Goal: Communication & Community: Share content

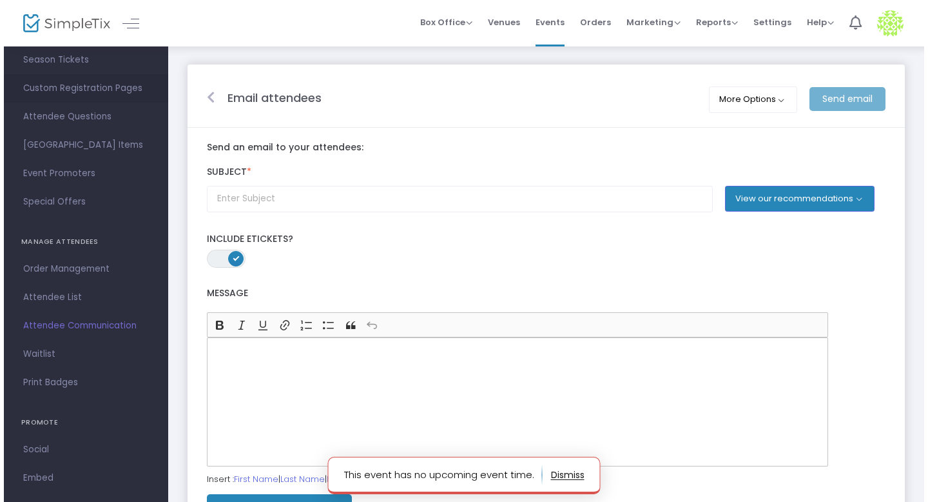
scroll to position [174, 0]
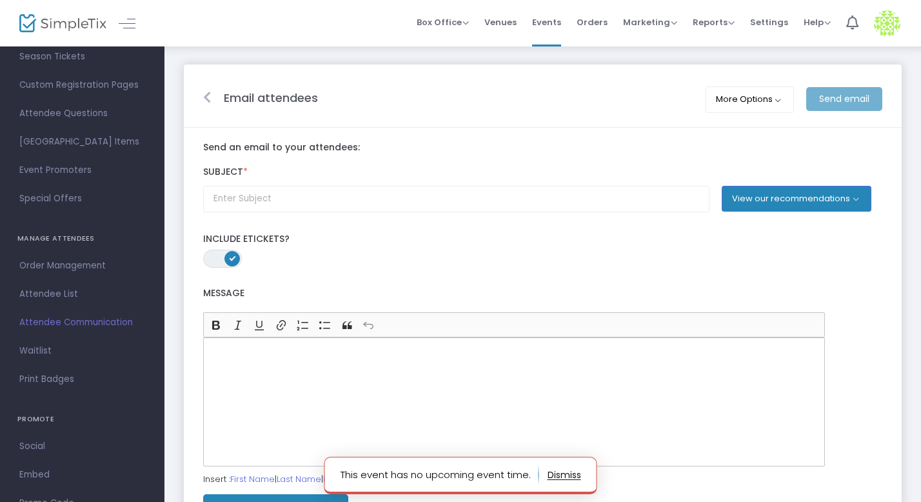
click at [92, 322] on span "Attendee Communication" at bounding box center [82, 322] width 126 height 17
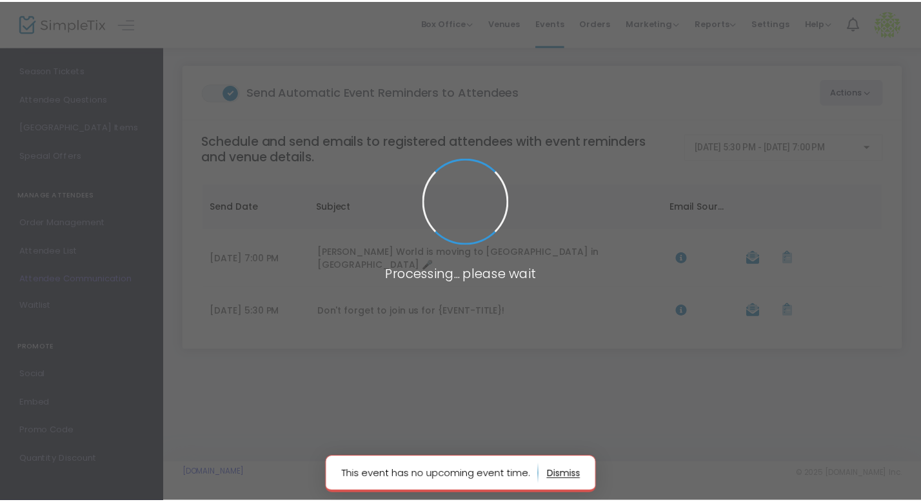
scroll to position [132, 0]
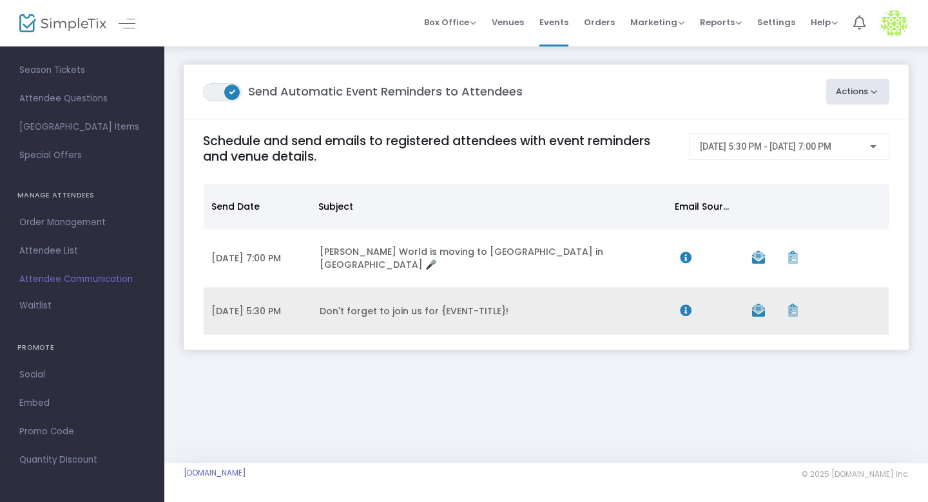
click at [353, 297] on td "Don't forget to join us for {EVENT-TITLE}!" at bounding box center [492, 311] width 360 height 47
click at [687, 304] on icon "Data table" at bounding box center [686, 310] width 12 height 12
click at [759, 304] on icon "Data table" at bounding box center [758, 310] width 13 height 13
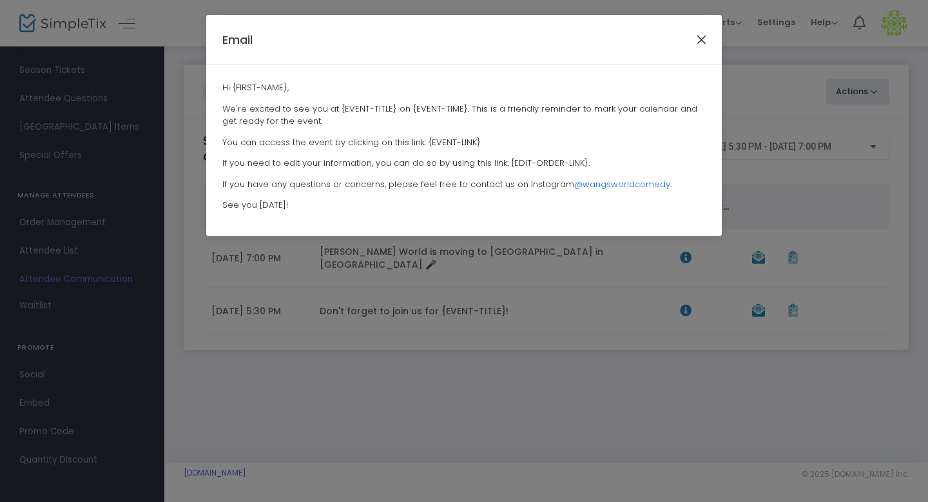
click at [698, 45] on button "Close" at bounding box center [702, 39] width 17 height 17
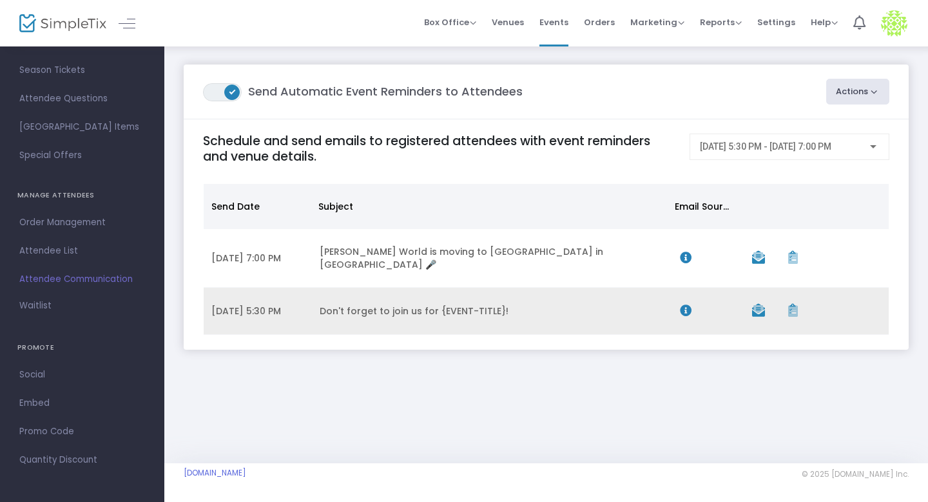
click at [765, 305] on td "Data table" at bounding box center [763, 311] width 36 height 47
click at [758, 304] on icon "Data table" at bounding box center [758, 310] width 13 height 13
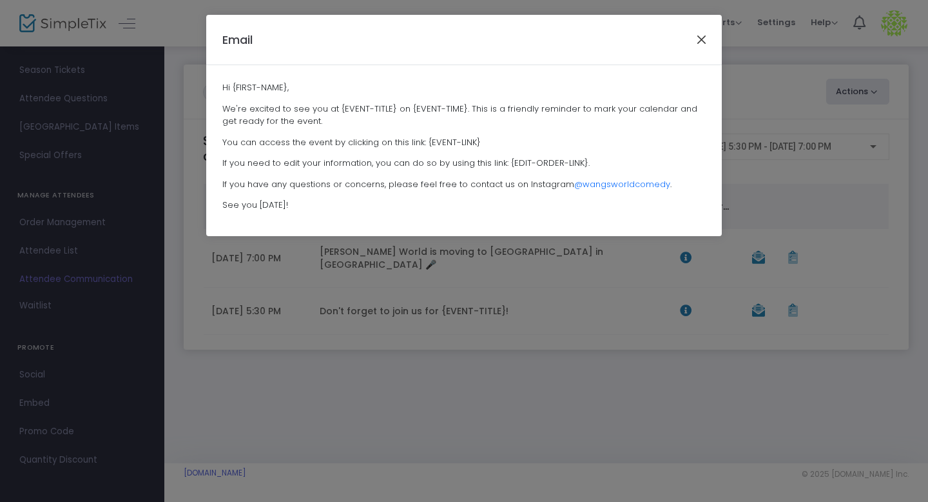
click at [705, 32] on button "Close" at bounding box center [702, 39] width 17 height 17
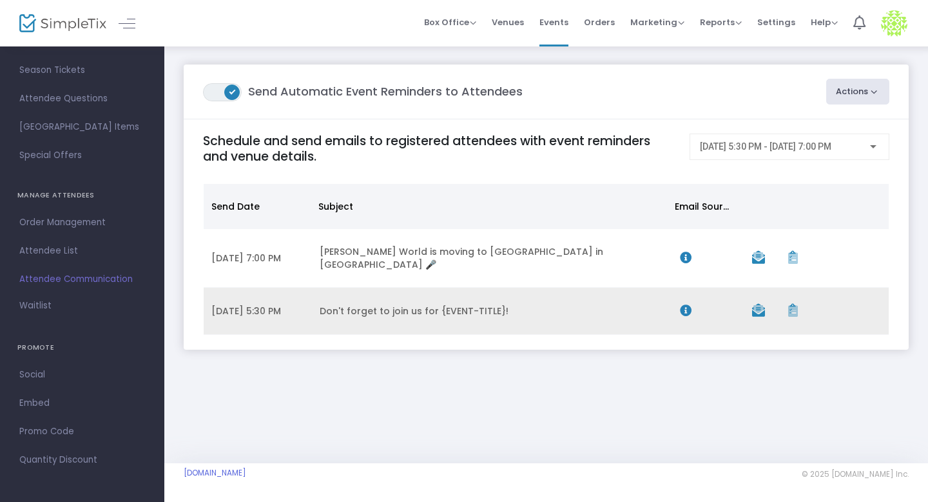
click at [682, 306] on td "Data table" at bounding box center [709, 311] width 72 height 47
click at [683, 304] on icon "Data table" at bounding box center [686, 310] width 12 height 12
click at [689, 304] on icon "Data table" at bounding box center [686, 310] width 12 height 12
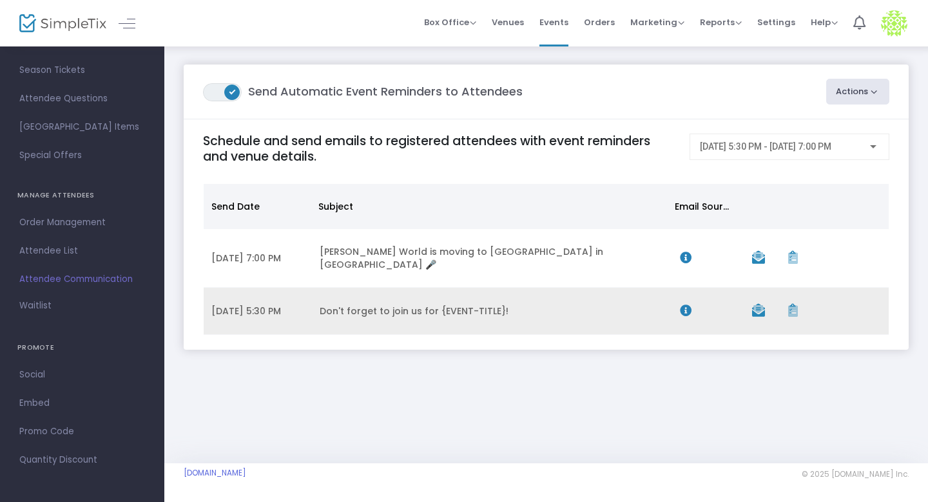
click at [734, 303] on td "Data table" at bounding box center [709, 311] width 72 height 47
click at [795, 304] on icon "Data table" at bounding box center [794, 310] width 10 height 13
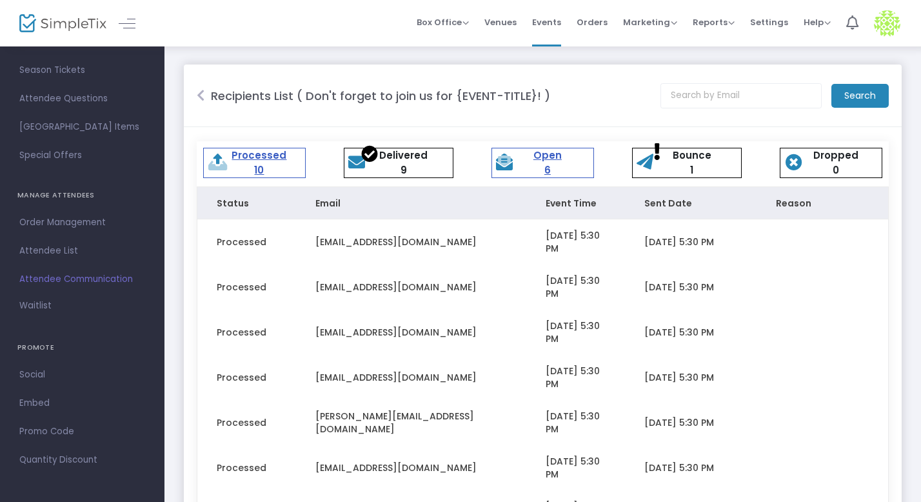
click at [543, 166] on div "Open 6" at bounding box center [548, 162] width 86 height 29
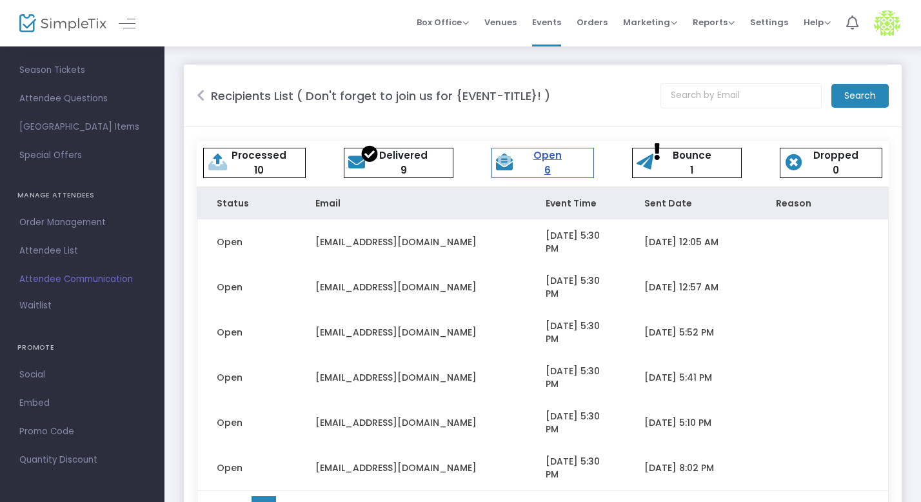
click at [199, 98] on icon at bounding box center [201, 95] width 8 height 13
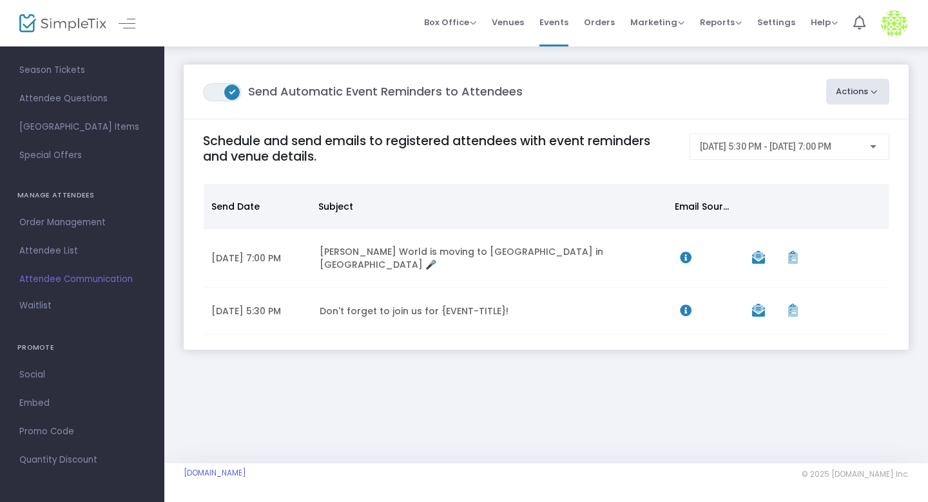
click at [863, 86] on button "Actions" at bounding box center [859, 92] width 64 height 26
click at [696, 117] on m-panel-header "ON OFF Send Automatic Event Reminders to Attendees Actions Create Email Blast P…" at bounding box center [546, 91] width 725 height 55
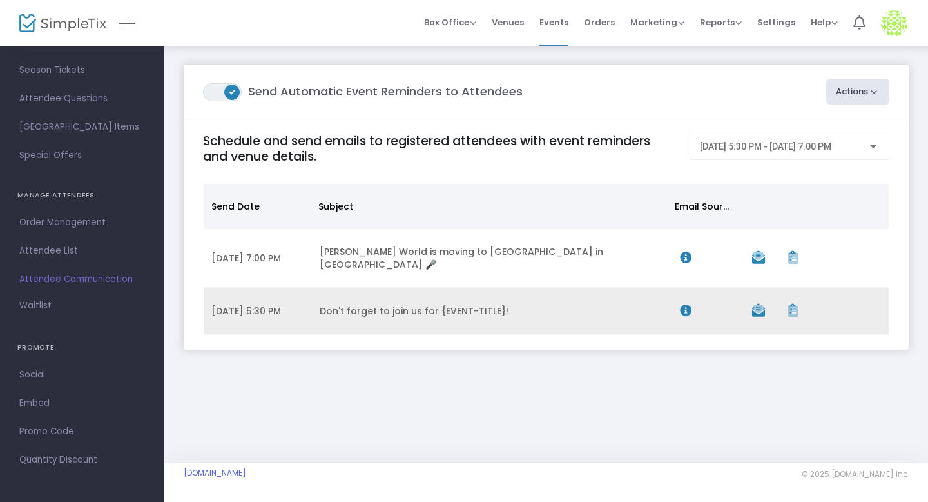
click at [527, 297] on td "Don't forget to join us for {EVENT-TITLE}!" at bounding box center [492, 311] width 360 height 47
click at [431, 299] on td "Don't forget to join us for {EVENT-TITLE}!" at bounding box center [492, 311] width 360 height 47
